Goal: Information Seeking & Learning: Learn about a topic

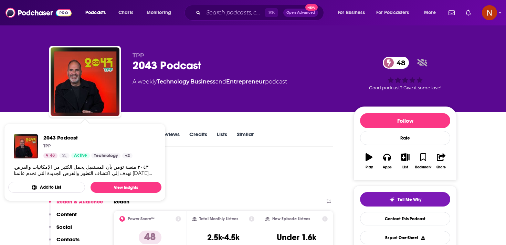
scroll to position [5, 0]
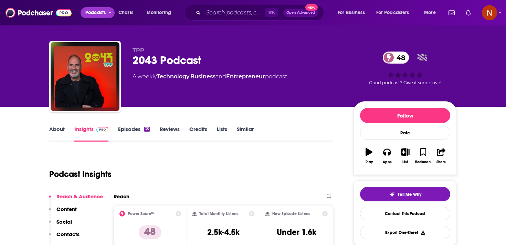
click at [93, 14] on span "Podcasts" at bounding box center [95, 13] width 20 height 10
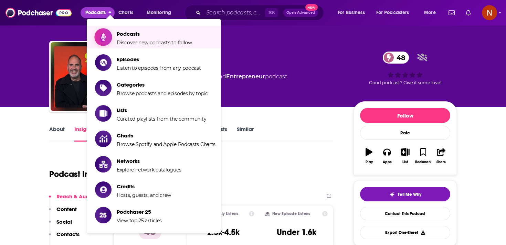
click at [109, 36] on span "Show item sub-menu" at bounding box center [103, 37] width 53 height 53
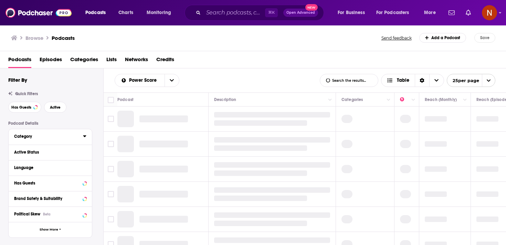
click at [81, 140] on button "Category" at bounding box center [48, 136] width 69 height 9
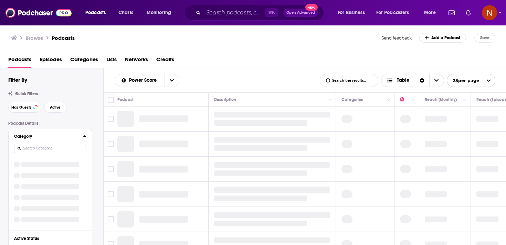
click at [74, 148] on input at bounding box center [50, 148] width 72 height 9
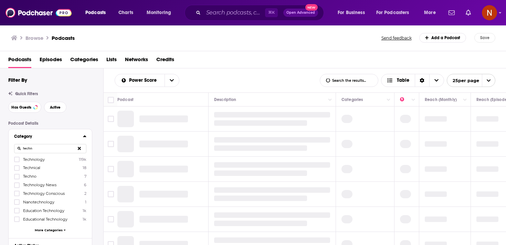
type input "techn"
click at [26, 160] on span "Technology" at bounding box center [34, 159] width 22 height 5
click at [17, 162] on input "multiSelectOption-technology-0" at bounding box center [17, 162] width 0 height 0
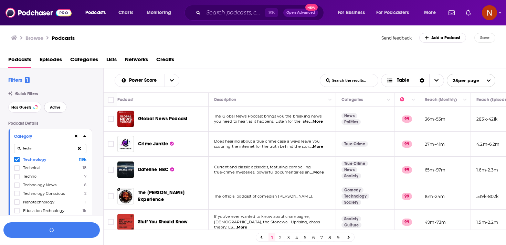
click at [60, 106] on span "Active" at bounding box center [55, 108] width 11 height 4
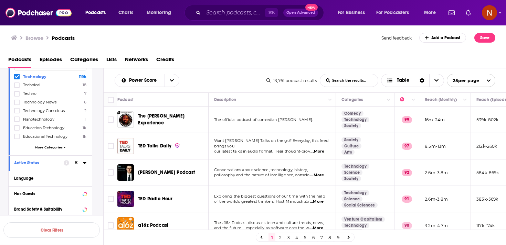
scroll to position [85, 0]
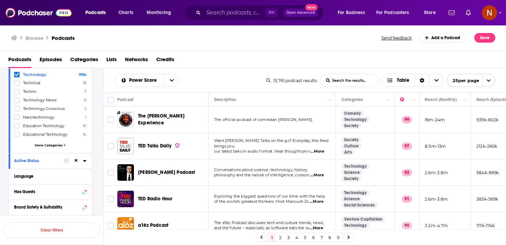
click at [85, 159] on icon at bounding box center [84, 161] width 3 height 6
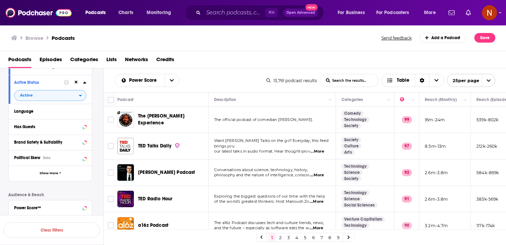
scroll to position [232, 0]
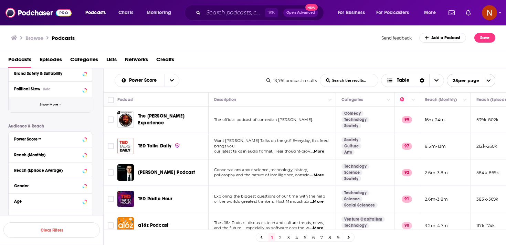
click at [71, 103] on button "Show More" at bounding box center [50, 104] width 83 height 15
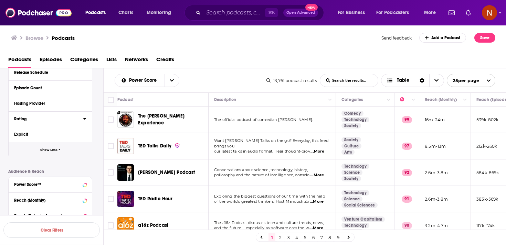
scroll to position [323, 0]
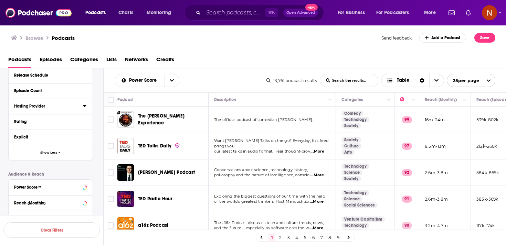
click at [85, 106] on icon at bounding box center [84, 106] width 3 height 2
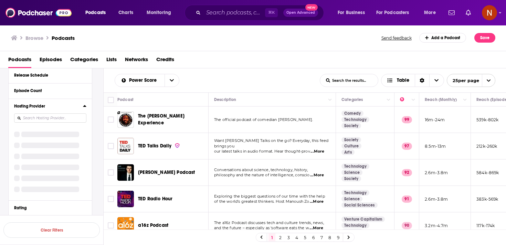
click at [74, 115] on input at bounding box center [50, 117] width 72 height 9
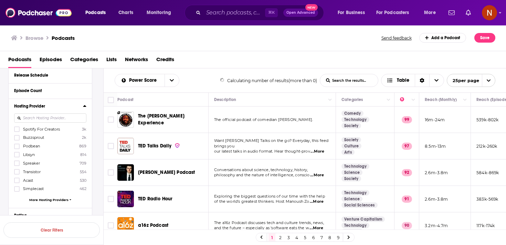
scroll to position [263, 0]
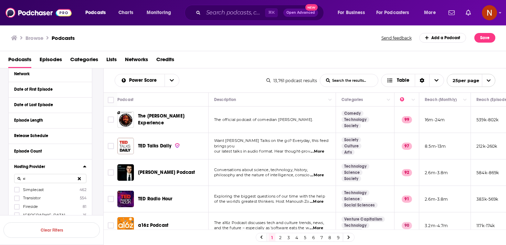
click at [34, 191] on span "Simplecast" at bounding box center [33, 189] width 21 height 5
click at [17, 192] on input "multiSelectOption-Simplecast-0" at bounding box center [17, 192] width 0 height 0
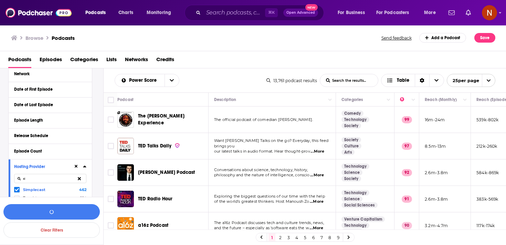
click at [41, 182] on input "si" at bounding box center [50, 178] width 72 height 9
click at [26, 189] on span "Acast" at bounding box center [28, 189] width 10 height 5
click at [17, 192] on input "multiSelectOption-Acast-0" at bounding box center [17, 192] width 0 height 0
click at [43, 182] on input "acas" at bounding box center [50, 178] width 72 height 9
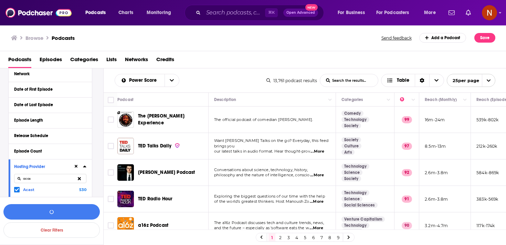
click at [43, 182] on input "acas" at bounding box center [50, 178] width 72 height 9
click at [30, 190] on span "Audioboom" at bounding box center [34, 189] width 22 height 5
click at [17, 192] on input "multiSelectOption-Audioboom-0" at bounding box center [17, 192] width 0 height 0
click at [38, 182] on input "audio" at bounding box center [50, 178] width 72 height 9
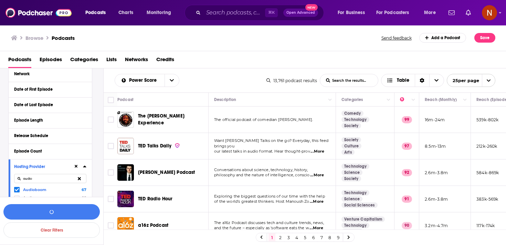
click at [38, 182] on input "audio" at bounding box center [50, 178] width 72 height 9
click at [19, 189] on label at bounding box center [17, 190] width 6 height 6
click at [45, 181] on input "spre" at bounding box center [50, 178] width 72 height 9
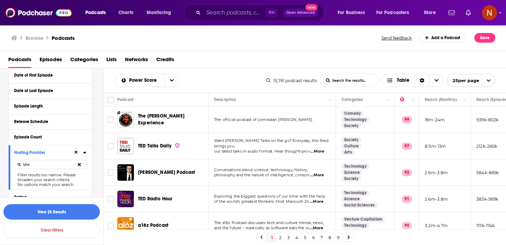
scroll to position [278, 0]
click at [61, 161] on input "lybsi" at bounding box center [50, 163] width 72 height 9
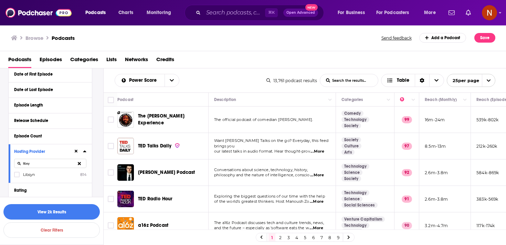
type input "libsy"
click at [40, 173] on label "Libsyn 814" at bounding box center [50, 175] width 72 height 6
click at [17, 177] on input "multiSelectOption-Libsyn-0" at bounding box center [17, 177] width 0 height 0
click at [65, 213] on button "View 3k Results" at bounding box center [51, 211] width 96 height 15
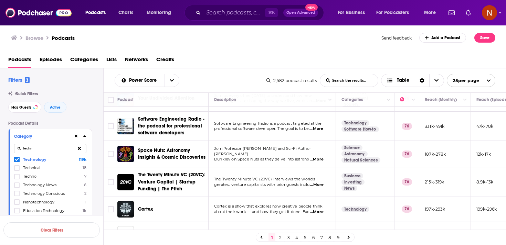
scroll to position [249, 0]
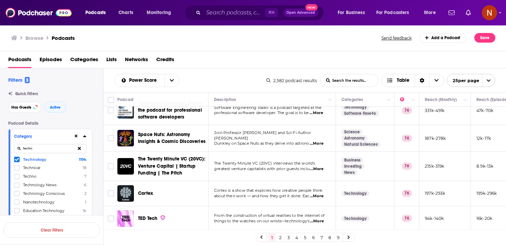
click at [16, 161] on icon at bounding box center [17, 159] width 4 height 3
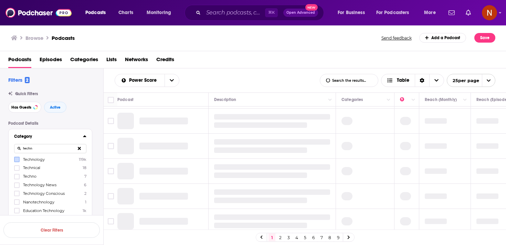
click at [34, 151] on input "techn" at bounding box center [50, 148] width 72 height 9
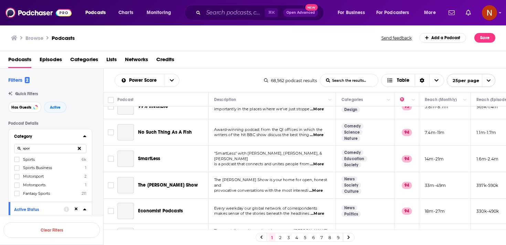
type input "spor"
click at [15, 163] on div "Sports 6k Sports Business 1 Motorsport 2 Motorsports 1 Fantasy Sports 211" at bounding box center [50, 176] width 72 height 40
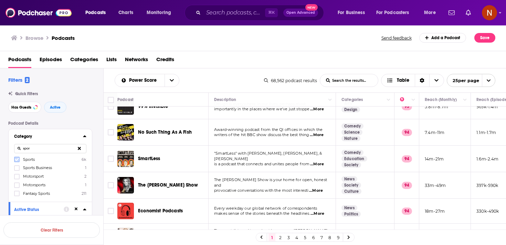
click at [17, 160] on icon at bounding box center [17, 159] width 4 height 3
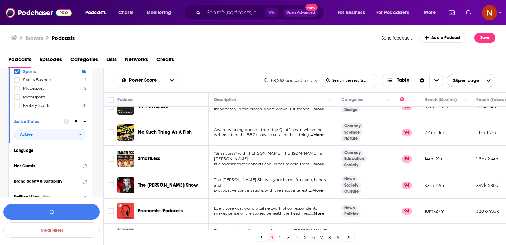
scroll to position [97, 0]
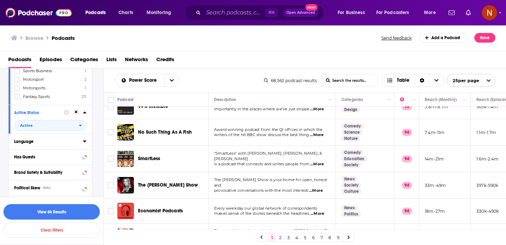
click at [83, 141] on icon at bounding box center [84, 142] width 3 height 6
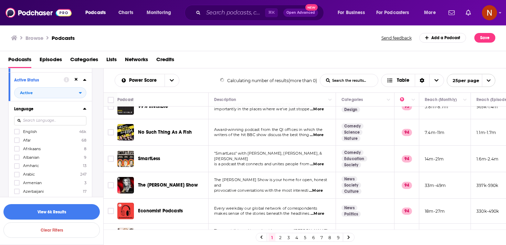
scroll to position [132, 0]
click at [17, 172] on icon at bounding box center [17, 172] width 4 height 4
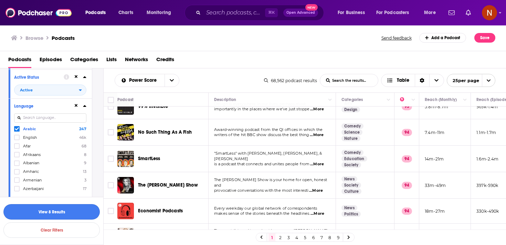
click at [63, 211] on button "View 8 Results" at bounding box center [51, 211] width 96 height 15
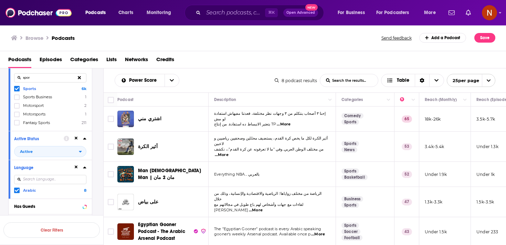
scroll to position [29, 0]
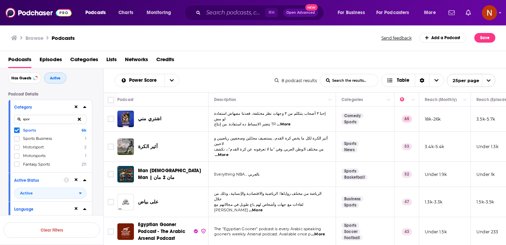
click at [52, 79] on span "Active" at bounding box center [55, 78] width 11 height 4
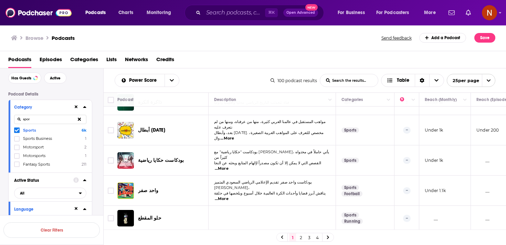
scroll to position [511, 0]
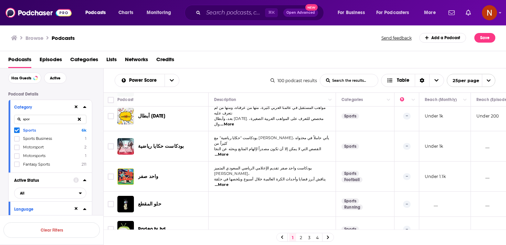
click at [301, 238] on link "2" at bounding box center [300, 237] width 7 height 8
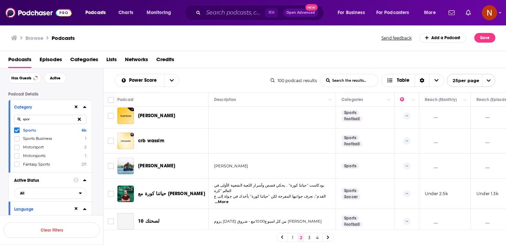
scroll to position [133, 0]
click at [16, 130] on icon at bounding box center [17, 130] width 4 height 4
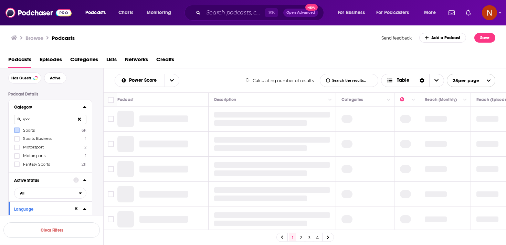
click at [80, 121] on icon at bounding box center [79, 119] width 3 height 3
click at [63, 121] on input at bounding box center [50, 119] width 72 height 9
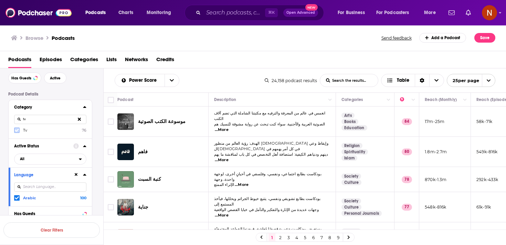
click at [16, 130] on icon at bounding box center [17, 130] width 4 height 4
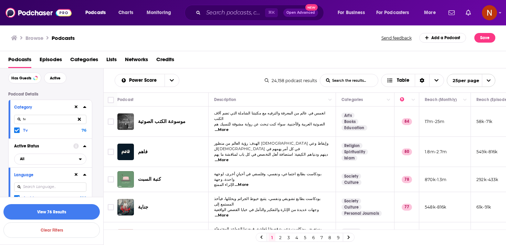
click at [40, 119] on input "tv" at bounding box center [50, 119] width 72 height 9
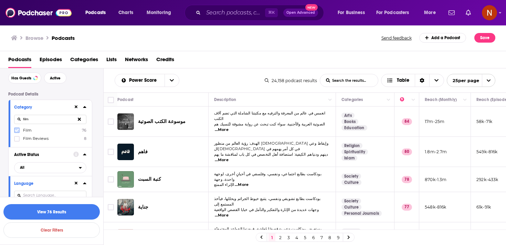
type input "film"
click at [18, 132] on icon at bounding box center [17, 130] width 4 height 4
click at [66, 214] on button "View 76 Results" at bounding box center [51, 211] width 96 height 15
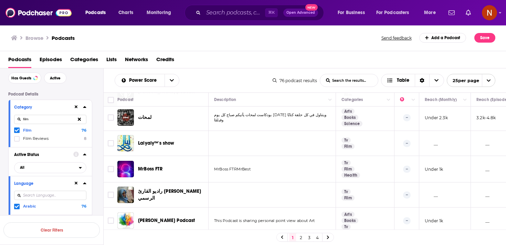
scroll to position [524, 0]
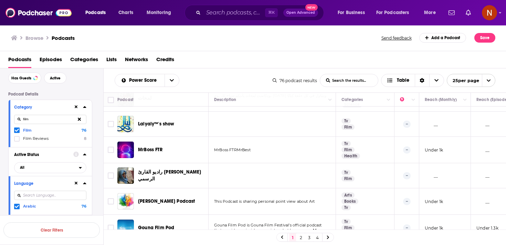
click at [301, 240] on link "2" at bounding box center [300, 237] width 7 height 8
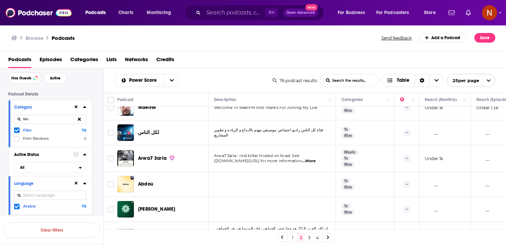
scroll to position [426, 0]
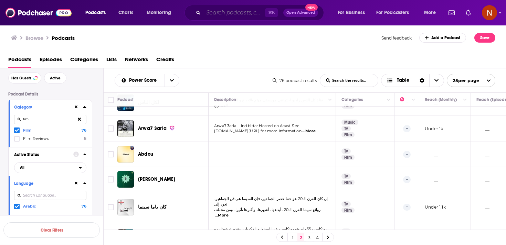
click at [219, 14] on input "Search podcasts, credits, & more..." at bounding box center [234, 12] width 62 height 11
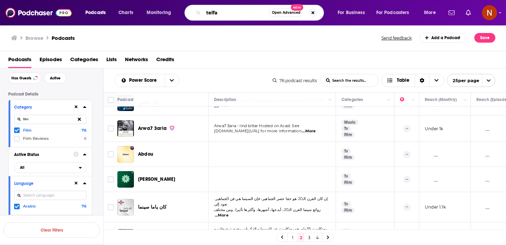
type input "telfaz"
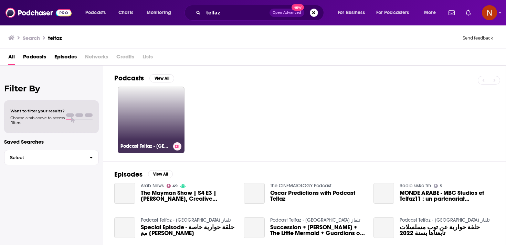
click at [171, 128] on link "Podcast Telfaz - بودكاست تلفاز" at bounding box center [151, 120] width 67 height 67
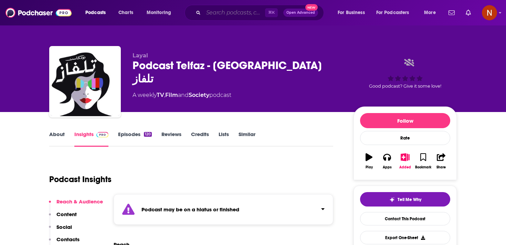
click at [215, 15] on input "Search podcasts, credits, & more..." at bounding box center [234, 12] width 62 height 11
click at [93, 15] on span "Podcasts" at bounding box center [95, 13] width 20 height 10
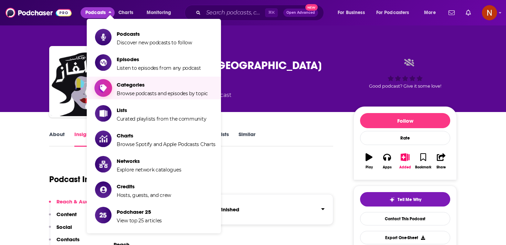
click at [141, 85] on span "Categories" at bounding box center [162, 84] width 91 height 7
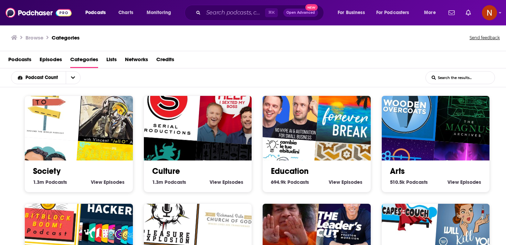
click at [444, 77] on input "List Search Input" at bounding box center [459, 78] width 69 height 12
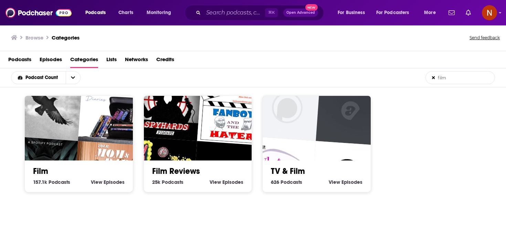
click at [456, 79] on input "film" at bounding box center [459, 78] width 69 height 12
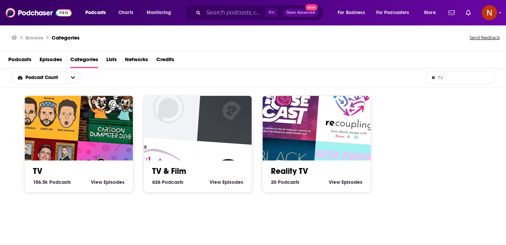
type input "TV"
click at [99, 142] on img "Cartoon Dumpster Dive" at bounding box center [112, 110] width 69 height 69
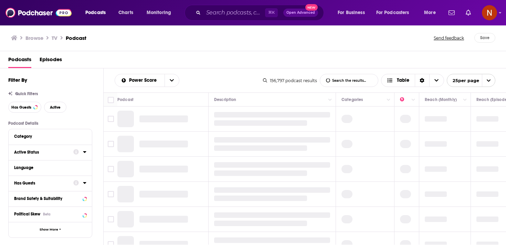
click at [85, 154] on icon at bounding box center [84, 152] width 3 height 6
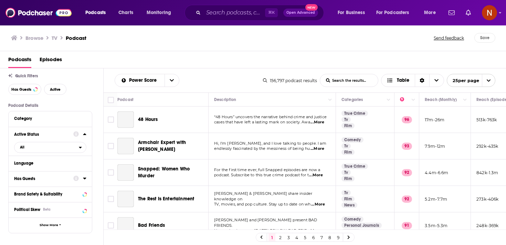
scroll to position [27, 0]
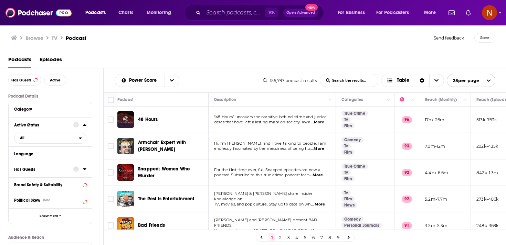
click at [87, 154] on div "Language" at bounding box center [50, 153] width 83 height 15
click at [85, 155] on icon at bounding box center [84, 154] width 3 height 6
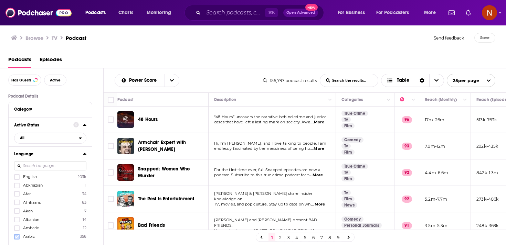
click at [17, 236] on icon at bounding box center [17, 237] width 4 height 4
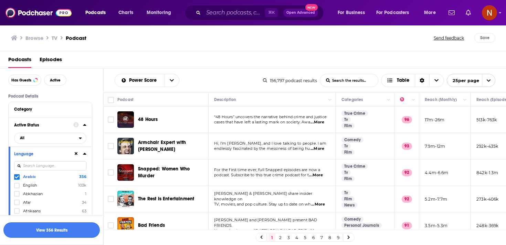
click at [63, 230] on button "View 356 Results" at bounding box center [51, 229] width 96 height 15
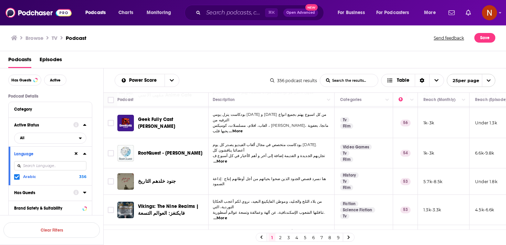
scroll to position [0, 1]
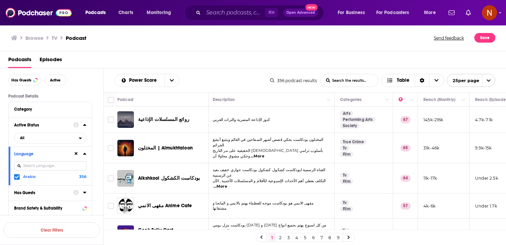
click at [280, 239] on link "2" at bounding box center [279, 237] width 7 height 8
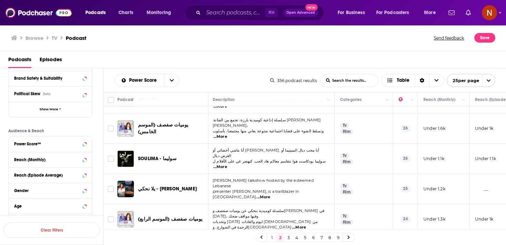
scroll to position [209, 0]
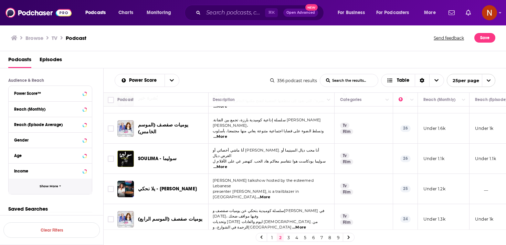
click at [81, 185] on button "Show More" at bounding box center [50, 186] width 83 height 15
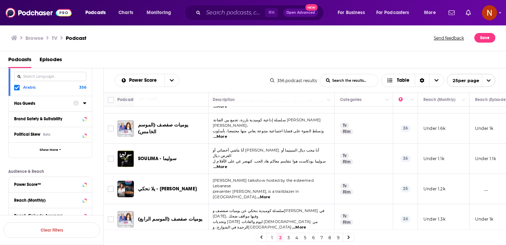
scroll to position [101, 0]
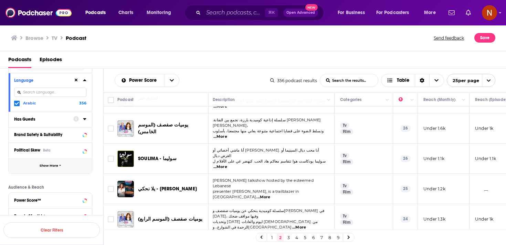
click at [77, 169] on button "Show More" at bounding box center [50, 165] width 83 height 15
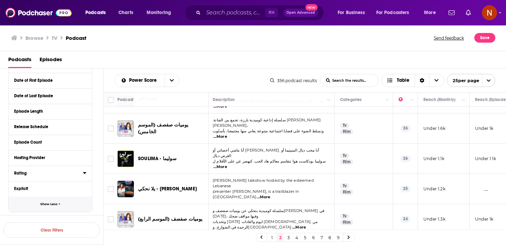
scroll to position [203, 0]
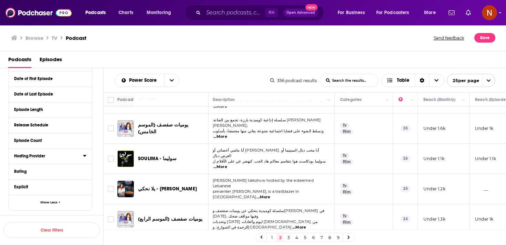
click at [86, 158] on icon at bounding box center [84, 156] width 3 height 6
click at [69, 170] on input at bounding box center [50, 168] width 72 height 9
type input "simple"
click at [13, 183] on div "Hosting Provider simple Simplecast 9" at bounding box center [50, 168] width 83 height 39
click at [15, 182] on label at bounding box center [17, 179] width 6 height 6
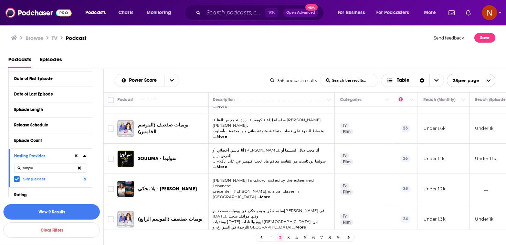
click at [68, 171] on input "simple" at bounding box center [50, 168] width 72 height 9
click at [14, 181] on label at bounding box center [17, 179] width 6 height 6
click at [42, 170] on input "acas" at bounding box center [50, 168] width 72 height 9
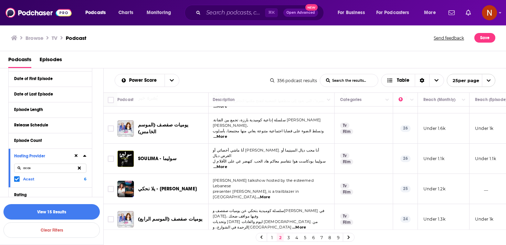
click at [42, 170] on input "acas" at bounding box center [50, 168] width 72 height 9
click at [15, 180] on icon at bounding box center [17, 179] width 4 height 4
click at [39, 171] on input "lib" at bounding box center [50, 168] width 72 height 9
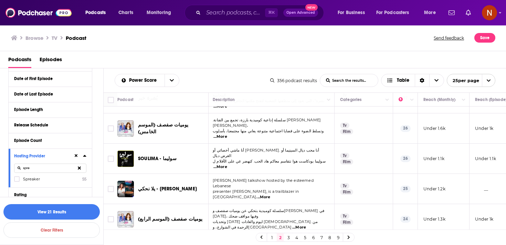
click at [15, 183] on div "Hosting Provider spre Spreaker 55" at bounding box center [50, 168] width 83 height 39
click at [17, 182] on label at bounding box center [17, 179] width 6 height 6
click at [50, 169] on input "spre" at bounding box center [50, 168] width 72 height 9
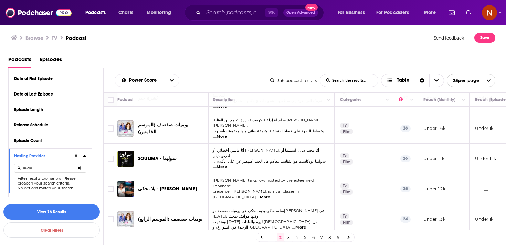
click at [42, 171] on input "audio" at bounding box center [50, 168] width 72 height 9
type input "audio"
click at [80, 169] on icon at bounding box center [79, 167] width 3 height 3
click at [78, 207] on button "View 76 Results" at bounding box center [51, 211] width 96 height 15
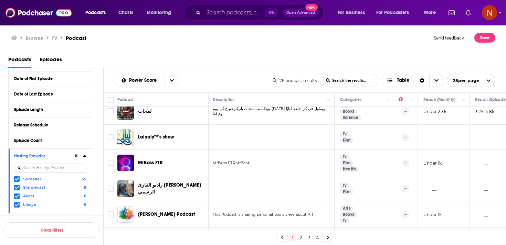
scroll to position [523, 1]
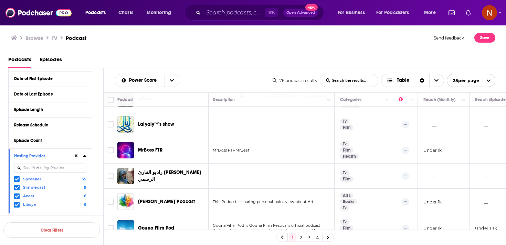
click at [300, 239] on link "2" at bounding box center [300, 237] width 7 height 8
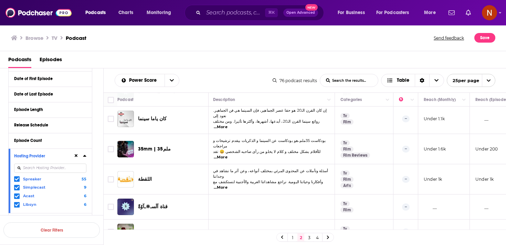
scroll to position [515, 1]
drag, startPoint x: 128, startPoint y: 121, endPoint x: 85, endPoint y: 84, distance: 56.6
click at [86, 80] on icon at bounding box center [84, 79] width 3 height 6
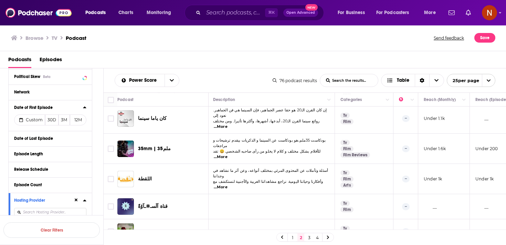
scroll to position [0, 0]
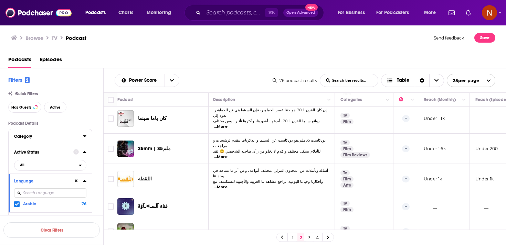
click at [85, 138] on icon at bounding box center [84, 136] width 3 height 6
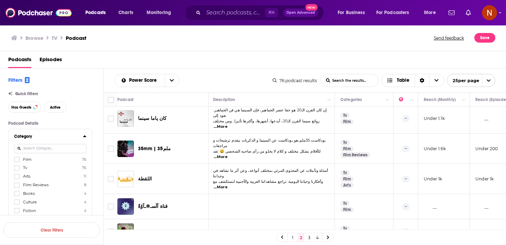
click at [77, 151] on input at bounding box center [50, 148] width 72 height 9
type input "spor"
click at [59, 159] on label "Sports 1" at bounding box center [50, 159] width 72 height 6
click at [17, 162] on input "multiSelectOption-sports-0" at bounding box center [17, 162] width 0 height 0
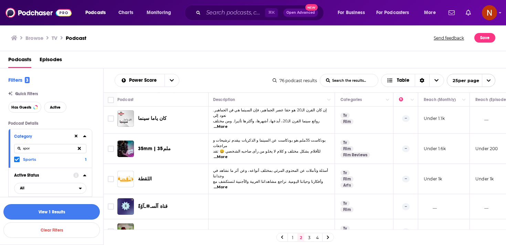
click at [61, 214] on button "View 1 Results" at bounding box center [51, 211] width 96 height 15
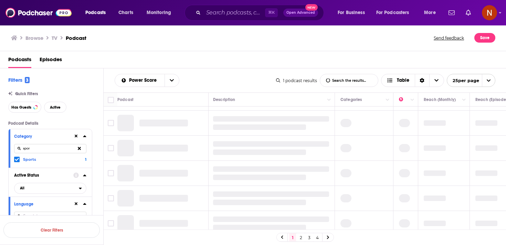
scroll to position [0, 1]
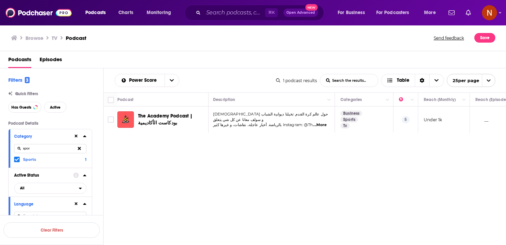
click at [79, 148] on icon at bounding box center [79, 148] width 3 height 4
click at [75, 138] on icon at bounding box center [76, 136] width 3 height 3
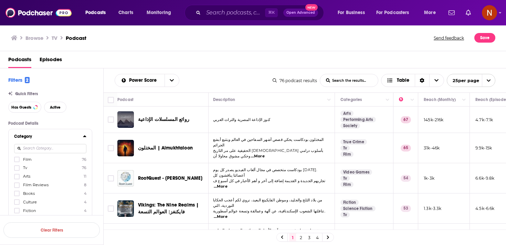
click at [69, 152] on input at bounding box center [50, 148] width 72 height 9
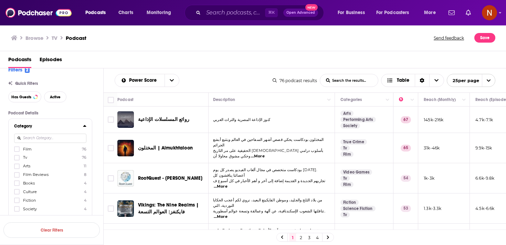
click at [68, 139] on input at bounding box center [50, 138] width 72 height 9
type input "f"
type input "ga"
click at [39, 152] on span "Video Games" at bounding box center [35, 149] width 25 height 5
click at [17, 151] on input "multiSelectOption-video-games-0" at bounding box center [17, 151] width 0 height 0
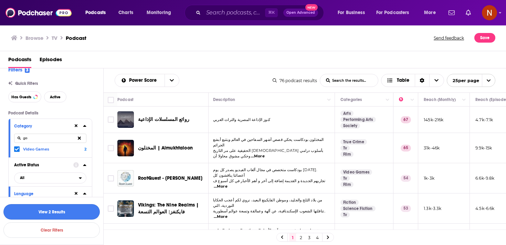
click at [55, 213] on button "View 2 Results" at bounding box center [51, 211] width 96 height 15
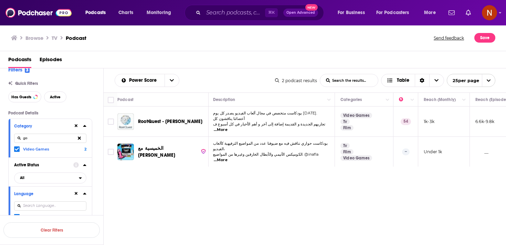
click at [165, 116] on div "RootQuest - روت كويست" at bounding box center [174, 121] width 72 height 17
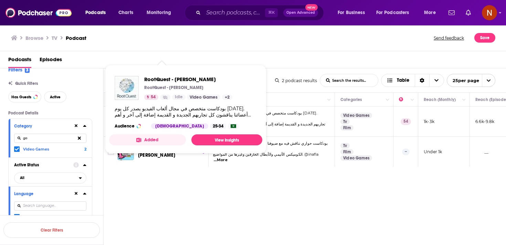
click at [167, 121] on div "Podcasts Charts Monitoring ⌘ K Open Advanced New For Business For Podcasters Mo…" at bounding box center [253, 122] width 506 height 245
click at [164, 78] on span "RootQuest - روت كويست" at bounding box center [188, 79] width 88 height 7
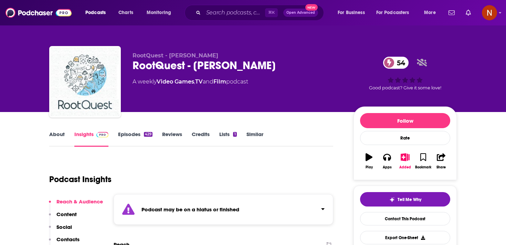
click at [292, 198] on div "Podcast may be on a hiatus or finished" at bounding box center [222, 209] width 219 height 31
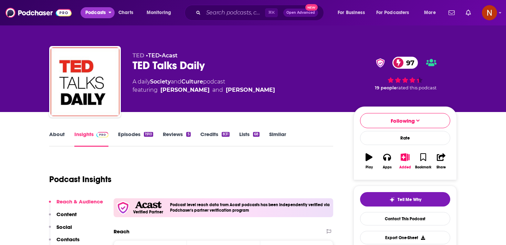
click at [106, 14] on span "Podcasts" at bounding box center [95, 13] width 20 height 10
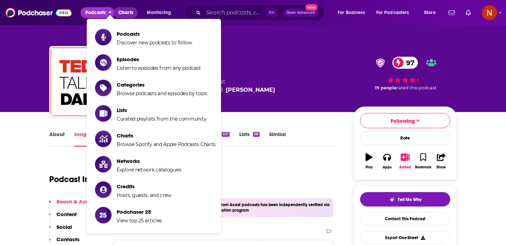
click at [134, 12] on link "Charts" at bounding box center [125, 12] width 23 height 11
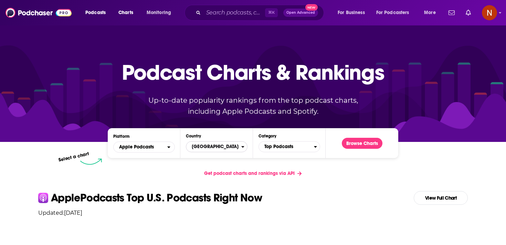
click at [221, 146] on span "[GEOGRAPHIC_DATA]" at bounding box center [213, 147] width 55 height 12
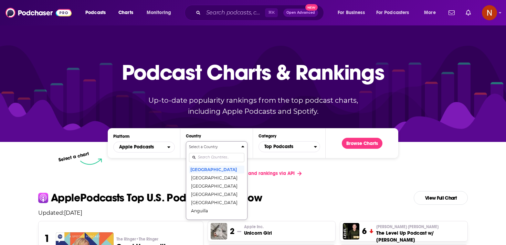
click at [220, 159] on input "Countries" at bounding box center [216, 157] width 55 height 9
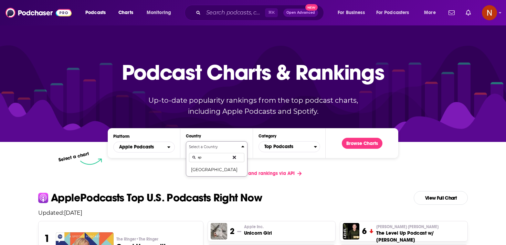
type input "s"
type input "sau"
click at [209, 169] on button "[GEOGRAPHIC_DATA]" at bounding box center [216, 169] width 55 height 8
click at [293, 149] on span "Top Podcasts" at bounding box center [286, 147] width 55 height 12
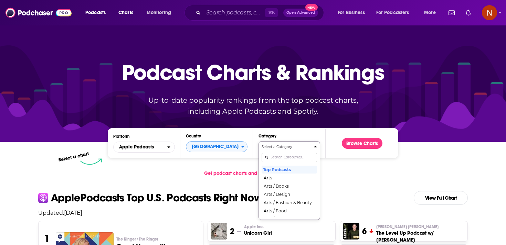
scroll to position [35, 0]
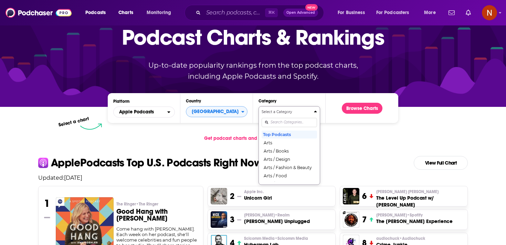
click at [292, 157] on div "Select a Category Top Podcasts Arts Arts / Books Arts / Design Arts / Fashion &…" at bounding box center [288, 145] width 55 height 73
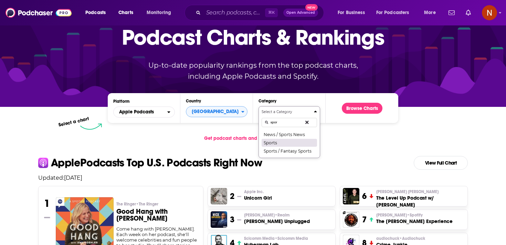
type input "spor"
click at [289, 145] on button "Sports" at bounding box center [288, 143] width 55 height 8
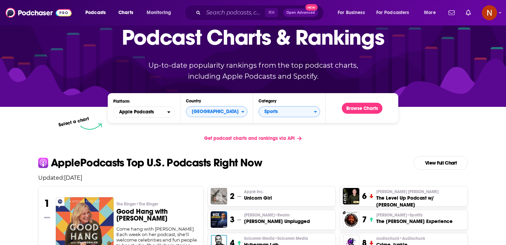
click at [371, 100] on div "Podcast Charts & Rankings Up-to-date popularity rankings from the top podcast c…" at bounding box center [252, 48] width 295 height 111
click at [371, 109] on button "Browse Charts" at bounding box center [361, 108] width 41 height 11
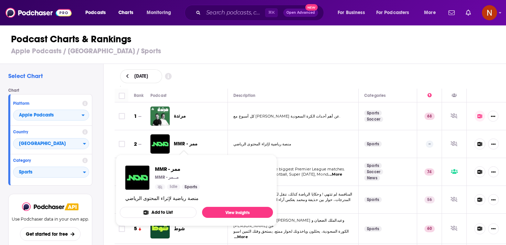
click at [187, 145] on span "MMR - ممر" at bounding box center [186, 144] width 24 height 6
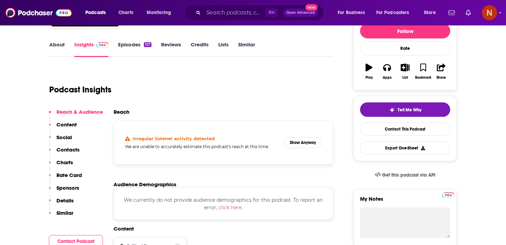
scroll to position [86, 0]
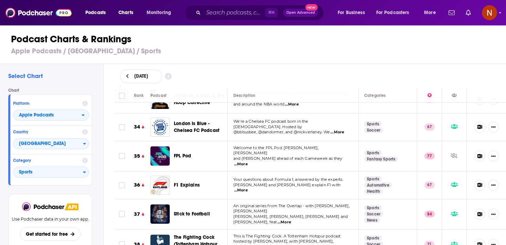
scroll to position [931, 0]
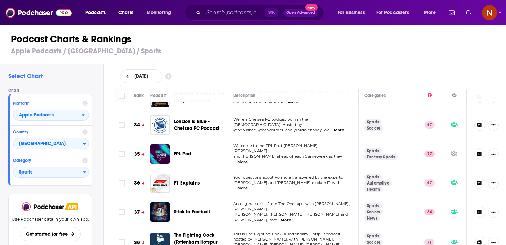
click at [130, 50] on h3 "Apple Podcasts / Saudi Arabia / Sports" at bounding box center [255, 51] width 489 height 9
click at [103, 16] on span "Podcasts" at bounding box center [95, 13] width 20 height 10
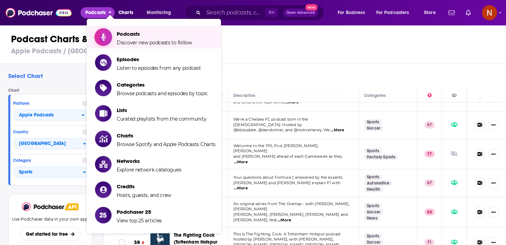
click at [118, 37] on span "Podcasts Discover new podcasts to follow" at bounding box center [154, 37] width 75 height 17
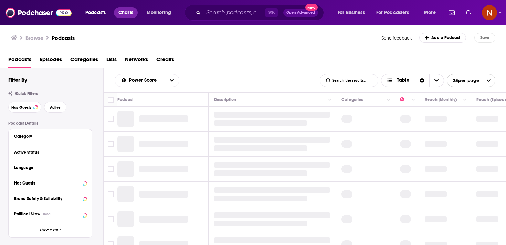
click at [126, 14] on span "Charts" at bounding box center [125, 13] width 15 height 10
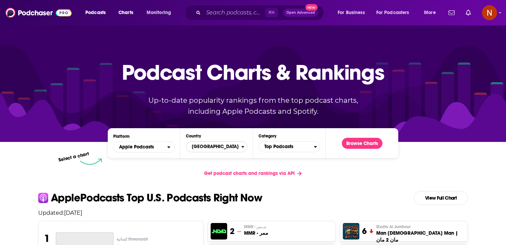
click at [233, 150] on span "United States" at bounding box center [213, 147] width 55 height 12
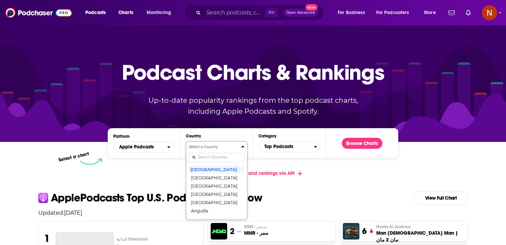
click at [231, 160] on div "Select a Country United States Afghanistan Albania Algeria Angola Anguilla Anti…" at bounding box center [216, 180] width 55 height 73
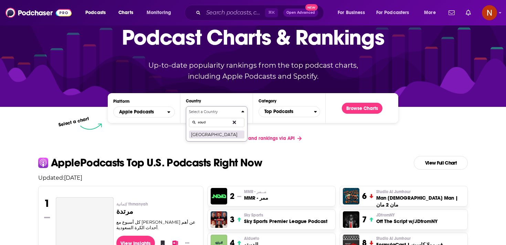
type input "saud"
click at [227, 135] on button "Saudi Arabia" at bounding box center [216, 134] width 55 height 8
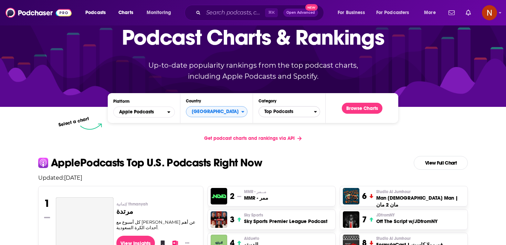
click at [294, 113] on span "Top Podcasts" at bounding box center [286, 112] width 55 height 12
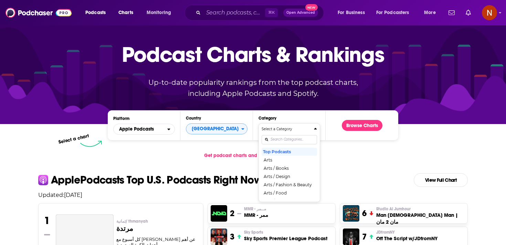
scroll to position [0, 0]
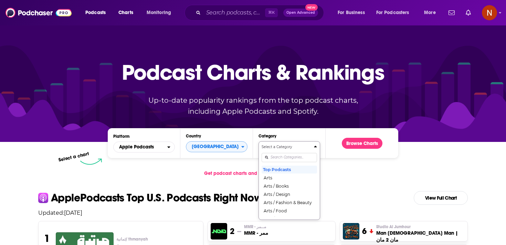
click at [284, 158] on div "Select a Category Top Podcasts Arts Arts / Books Arts / Design Arts / Fashion &…" at bounding box center [288, 180] width 55 height 73
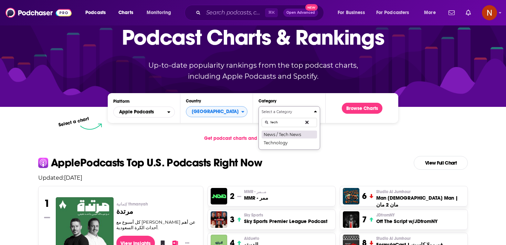
type input "tech"
click at [300, 138] on button "News / Tech News" at bounding box center [288, 134] width 55 height 8
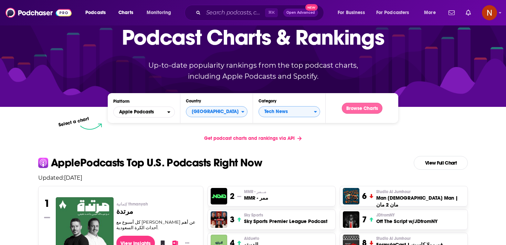
click at [365, 106] on button "Browse Charts" at bounding box center [361, 108] width 41 height 11
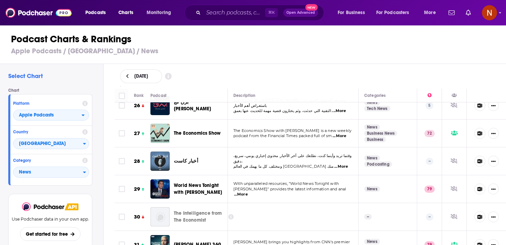
scroll to position [721, 0]
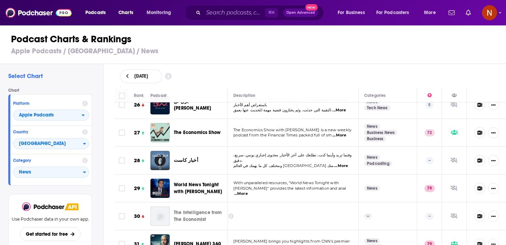
click at [95, 53] on h3 "Apple Podcasts / Saudi Arabia / News" at bounding box center [255, 51] width 489 height 9
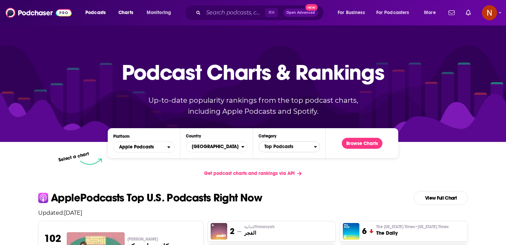
click at [292, 145] on span "Top Podcasts" at bounding box center [286, 147] width 55 height 12
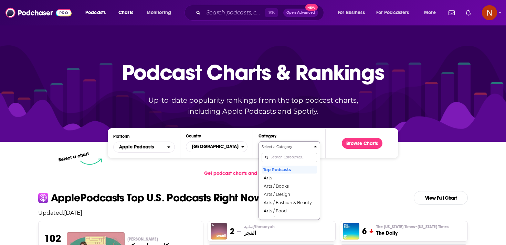
click at [280, 154] on div "Select a Category Top Podcasts Arts Arts / Books Arts / Design Arts / Fashion &…" at bounding box center [288, 180] width 55 height 73
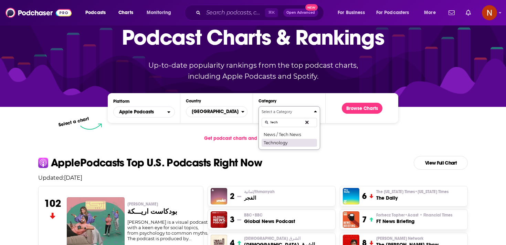
type input "tech"
click at [284, 142] on button "Technology" at bounding box center [288, 143] width 55 height 8
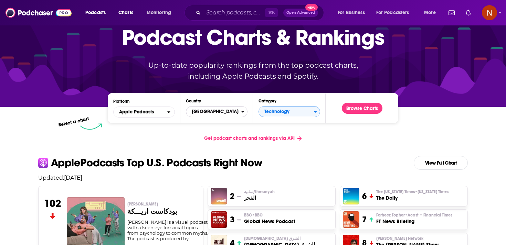
click at [228, 110] on span "United States" at bounding box center [213, 112] width 55 height 12
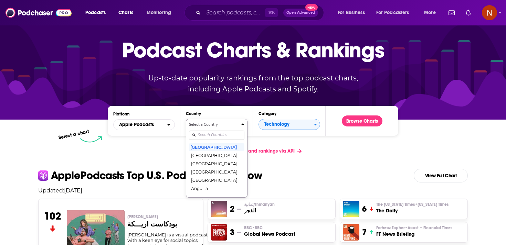
click at [222, 159] on div "Select a Country United States Afghanistan Albania Algeria Angola Anguilla Anti…" at bounding box center [216, 158] width 55 height 73
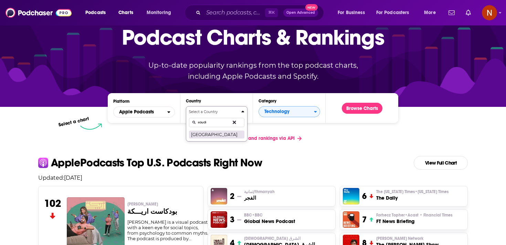
type input "saudi"
click at [212, 137] on button "Saudi Arabia" at bounding box center [216, 134] width 55 height 8
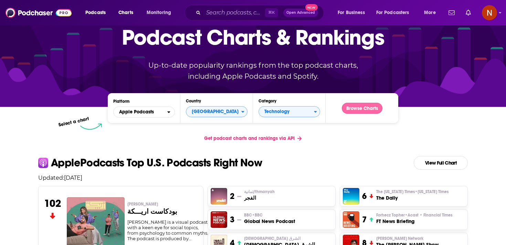
click at [367, 110] on button "Browse Charts" at bounding box center [361, 108] width 41 height 11
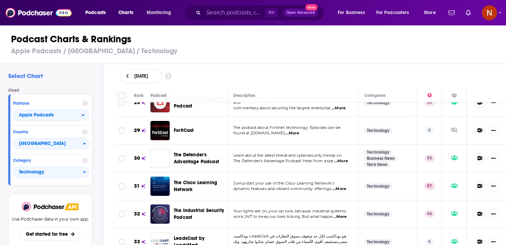
scroll to position [803, 0]
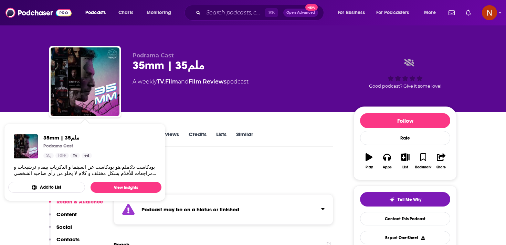
click at [270, 214] on div "Podcast may be on a hiatus or finished" at bounding box center [222, 209] width 219 height 31
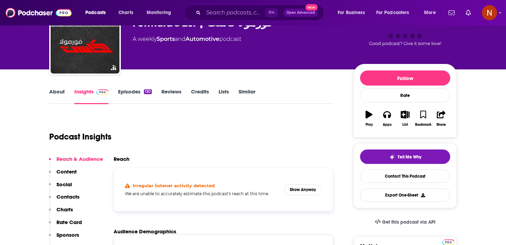
scroll to position [33, 0]
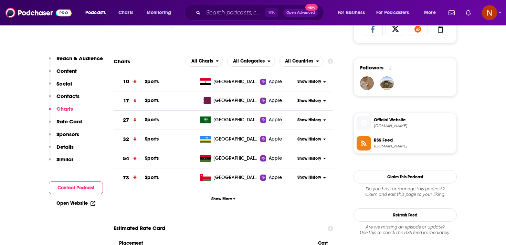
scroll to position [521, 0]
